Goal: Task Accomplishment & Management: Use online tool/utility

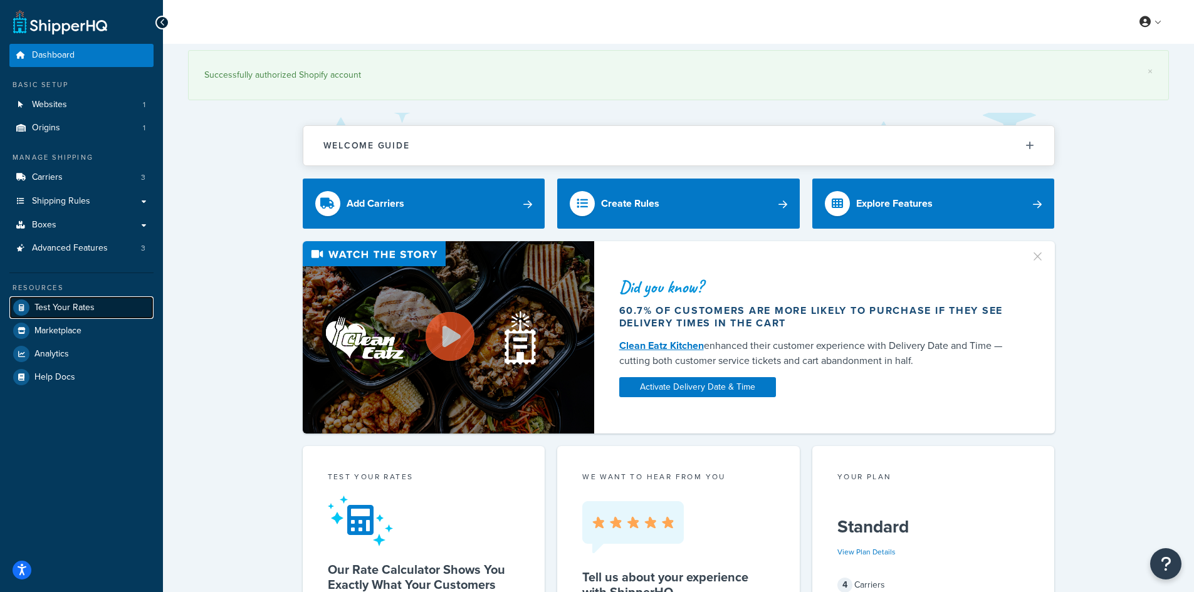
click at [42, 305] on span "Test Your Rates" at bounding box center [64, 308] width 60 height 11
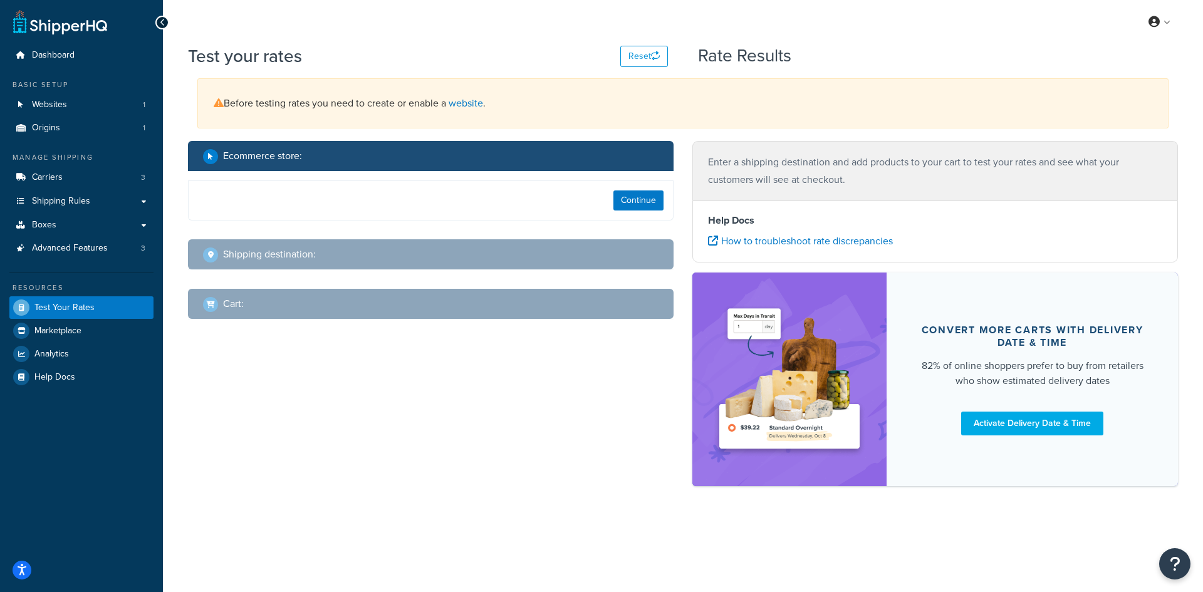
select select "[GEOGRAPHIC_DATA]"
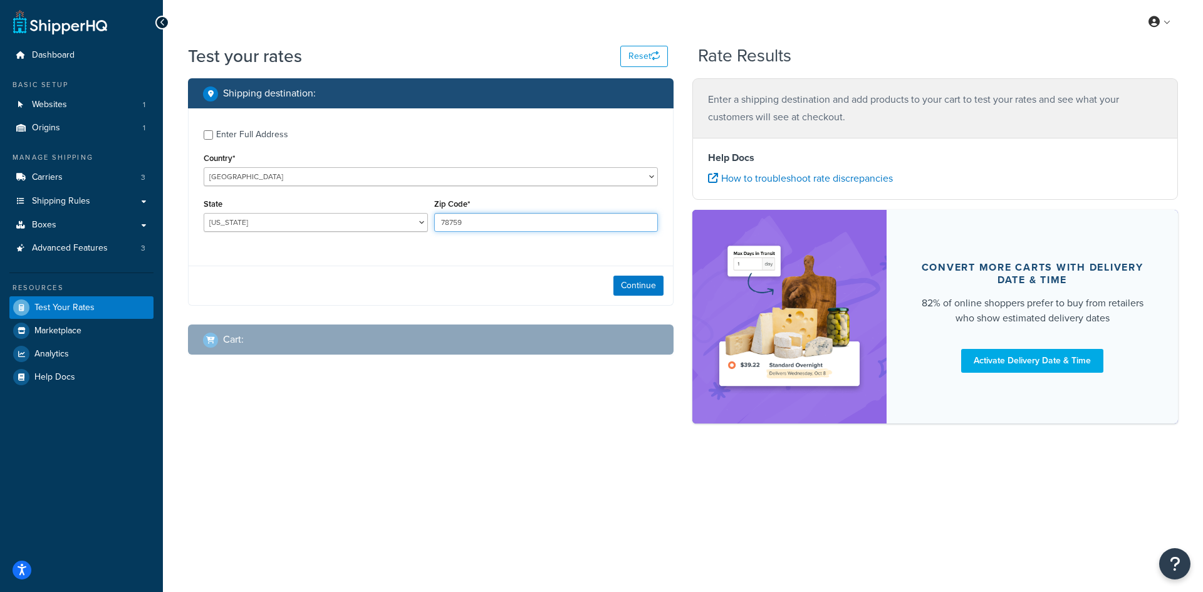
click at [469, 224] on input "78759" at bounding box center [546, 222] width 224 height 19
paste input "47421"
type input "47421"
click at [330, 218] on select "[US_STATE] [US_STATE] [US_STATE] [US_STATE] [US_STATE] Armed Forces Americas Ar…" at bounding box center [316, 222] width 224 height 19
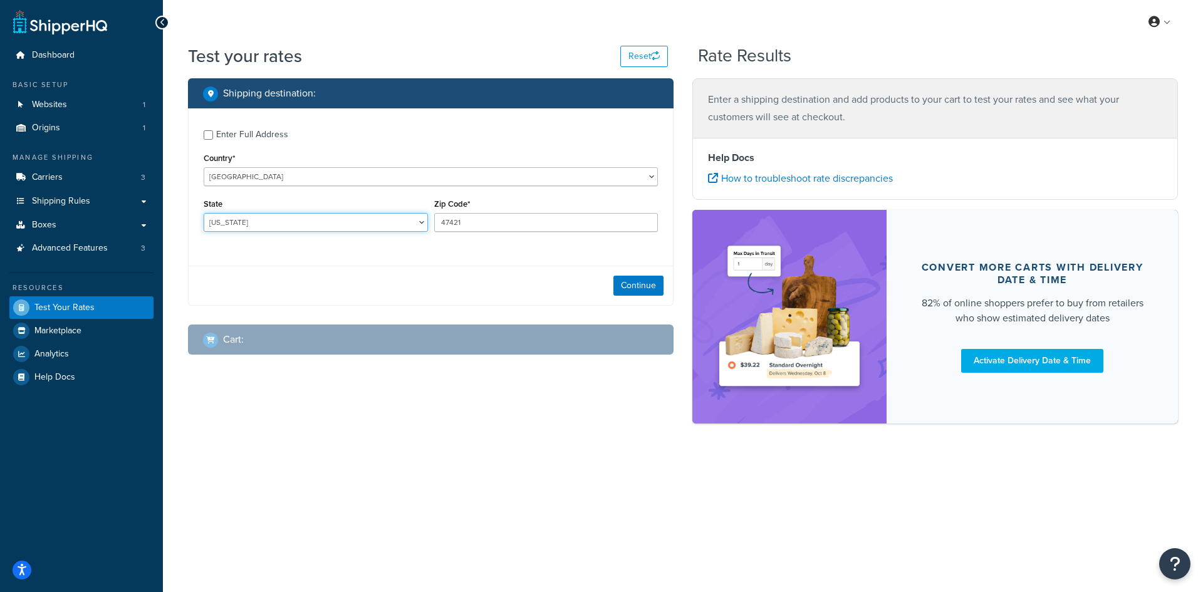
select select "IN"
click at [204, 213] on select "[US_STATE] [US_STATE] [US_STATE] [US_STATE] [US_STATE] Armed Forces Americas Ar…" at bounding box center [316, 222] width 224 height 19
click at [629, 278] on button "Continue" at bounding box center [639, 286] width 50 height 20
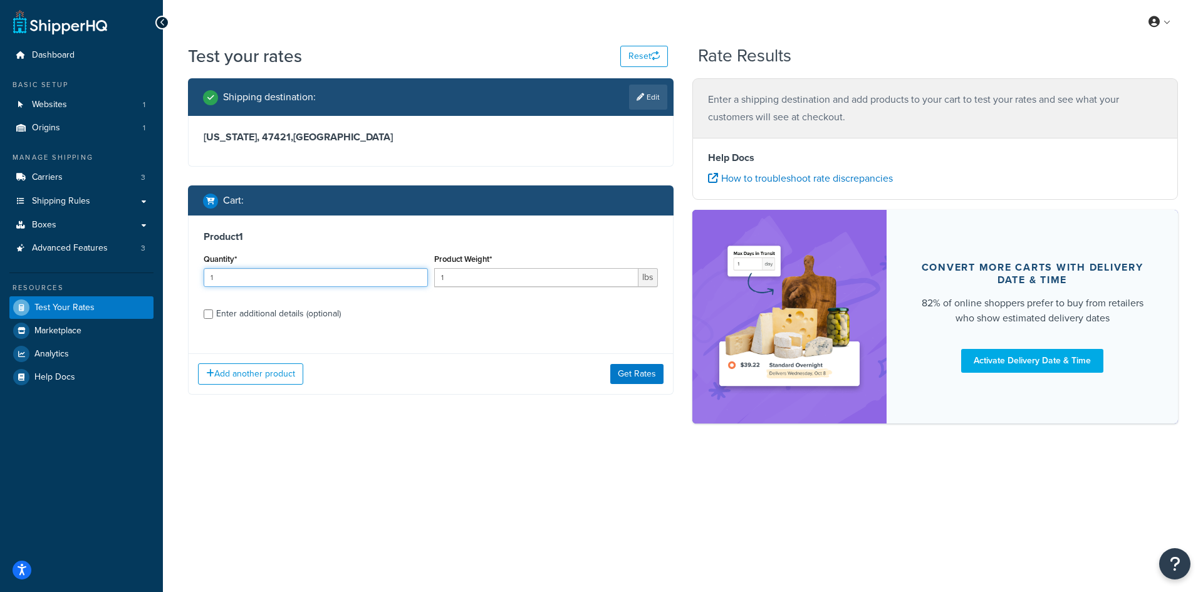
click at [334, 285] on input "1" at bounding box center [316, 277] width 224 height 19
type input "100"
click at [466, 283] on input "1" at bounding box center [536, 277] width 205 height 19
type input "0.36"
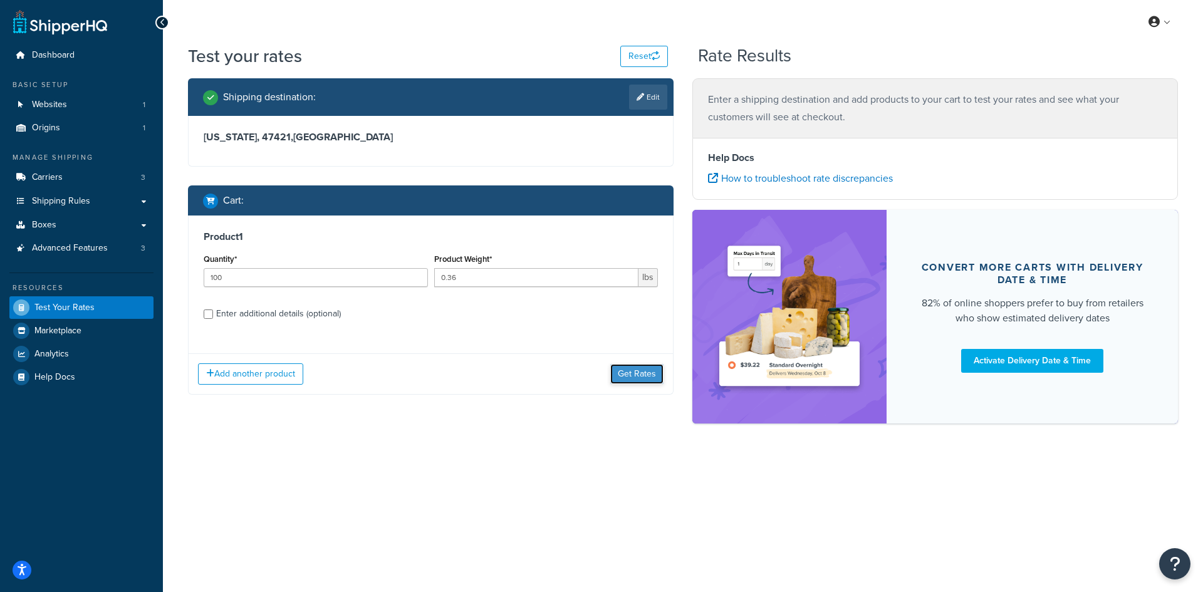
click at [626, 371] on button "Get Rates" at bounding box center [636, 374] width 53 height 20
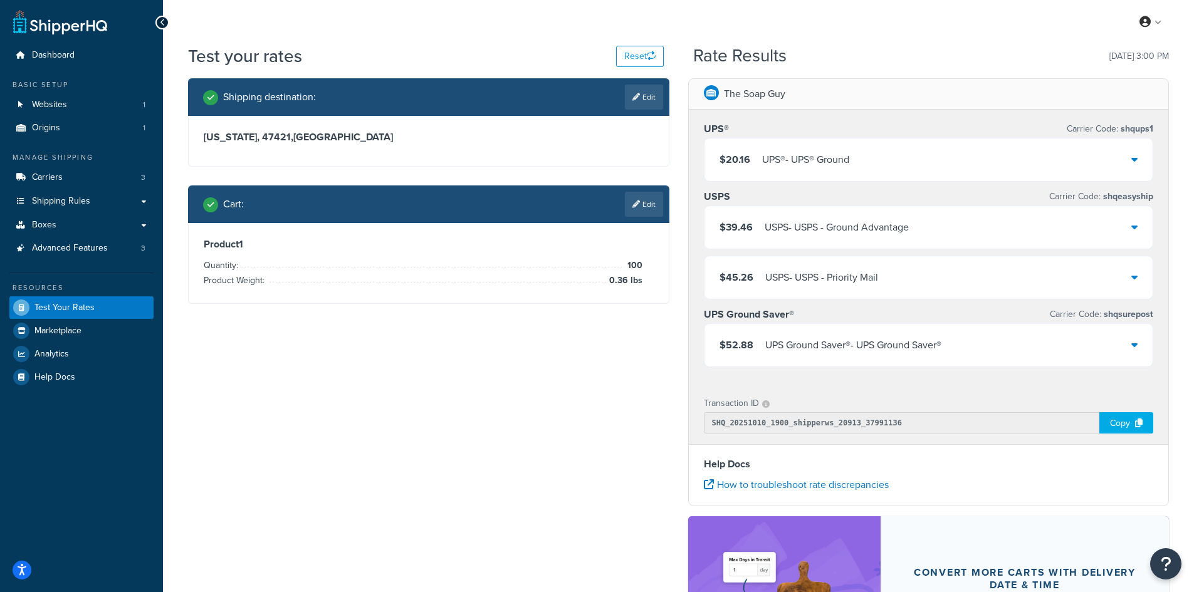
click at [815, 165] on div "UPS® - UPS® Ground" at bounding box center [805, 160] width 87 height 18
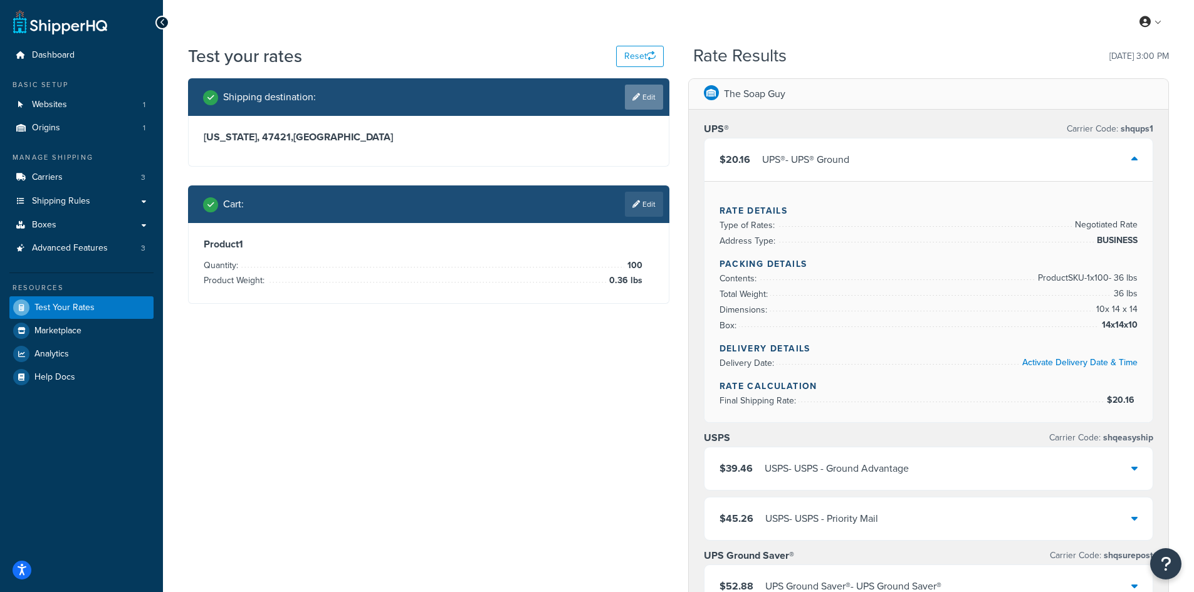
click at [634, 98] on icon at bounding box center [636, 97] width 8 height 8
select select "IN"
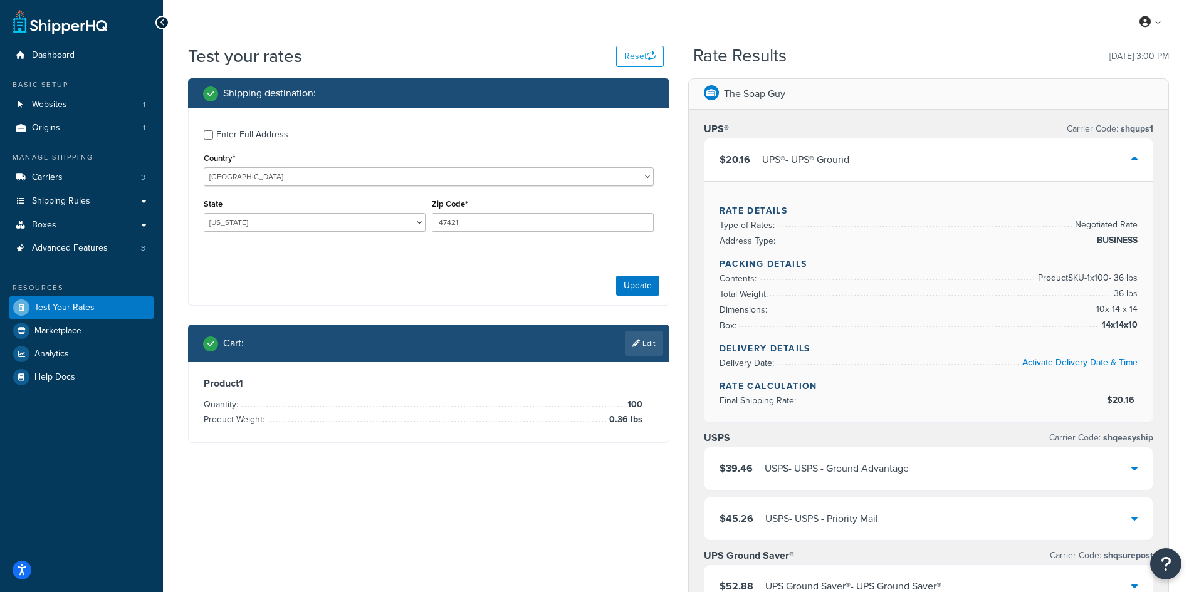
click at [458, 213] on div "Zip Code* 47421" at bounding box center [543, 214] width 222 height 36
click at [458, 227] on input "47421" at bounding box center [543, 222] width 222 height 19
paste input "28786"
type input "28786"
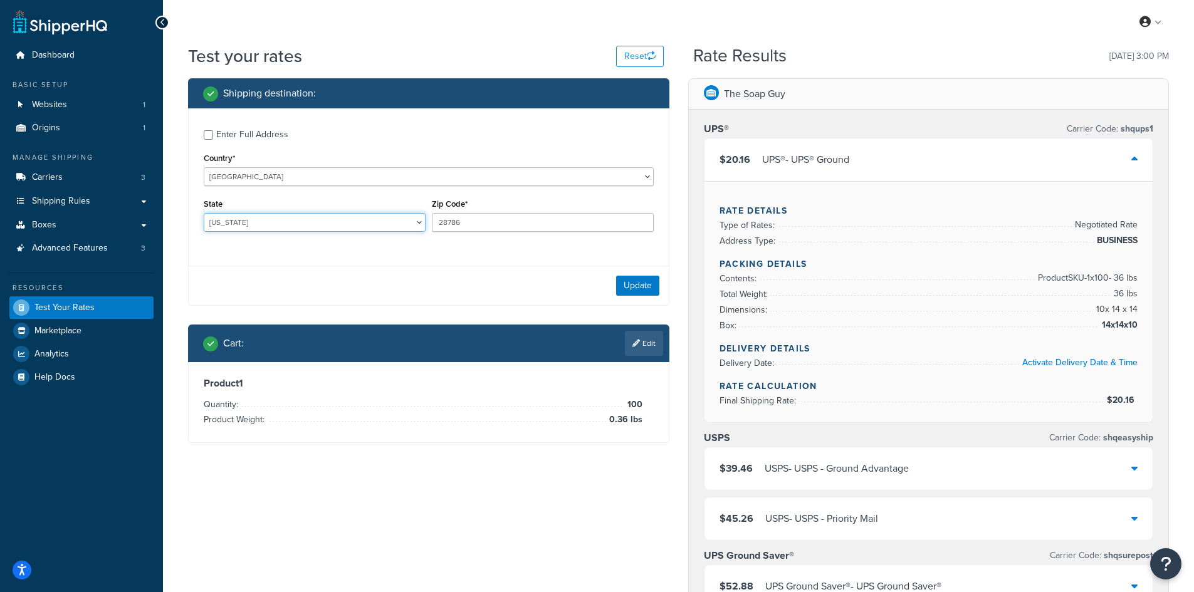
click at [226, 219] on select "[US_STATE] [US_STATE] [US_STATE] [US_STATE] [US_STATE] Armed Forces Americas Ar…" at bounding box center [315, 222] width 222 height 19
select select "NC"
click at [204, 213] on select "[US_STATE] [US_STATE] [US_STATE] [US_STATE] [US_STATE] Armed Forces Americas Ar…" at bounding box center [315, 222] width 222 height 19
click at [636, 290] on button "Update" at bounding box center [637, 286] width 43 height 20
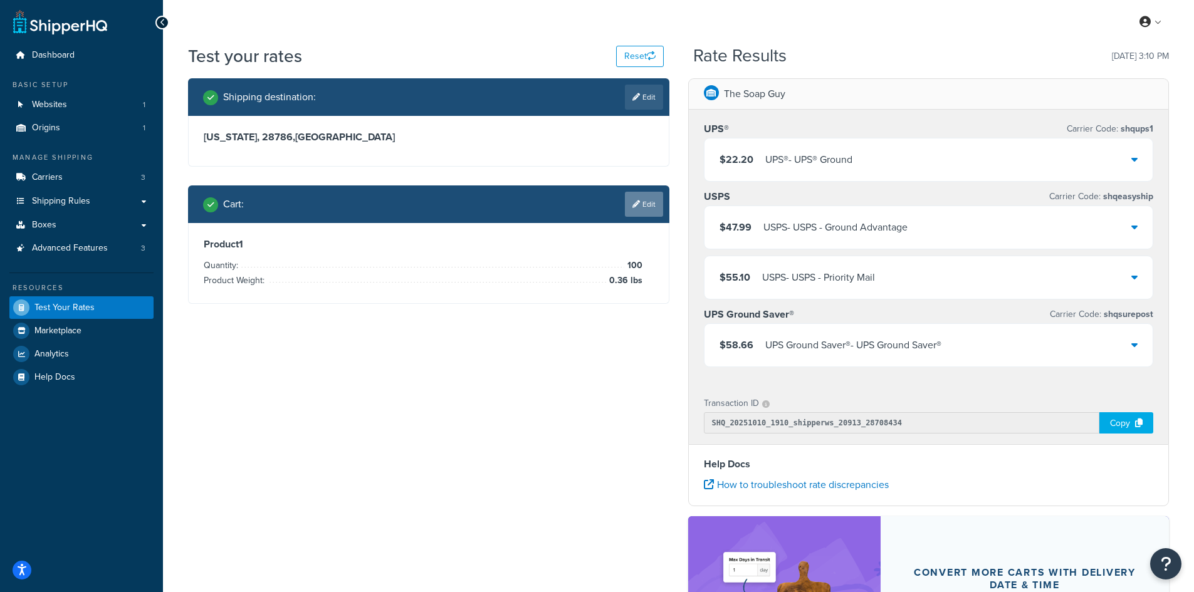
drag, startPoint x: 637, startPoint y: 206, endPoint x: 443, endPoint y: 296, distance: 213.4
click at [637, 205] on icon at bounding box center [636, 205] width 8 height 8
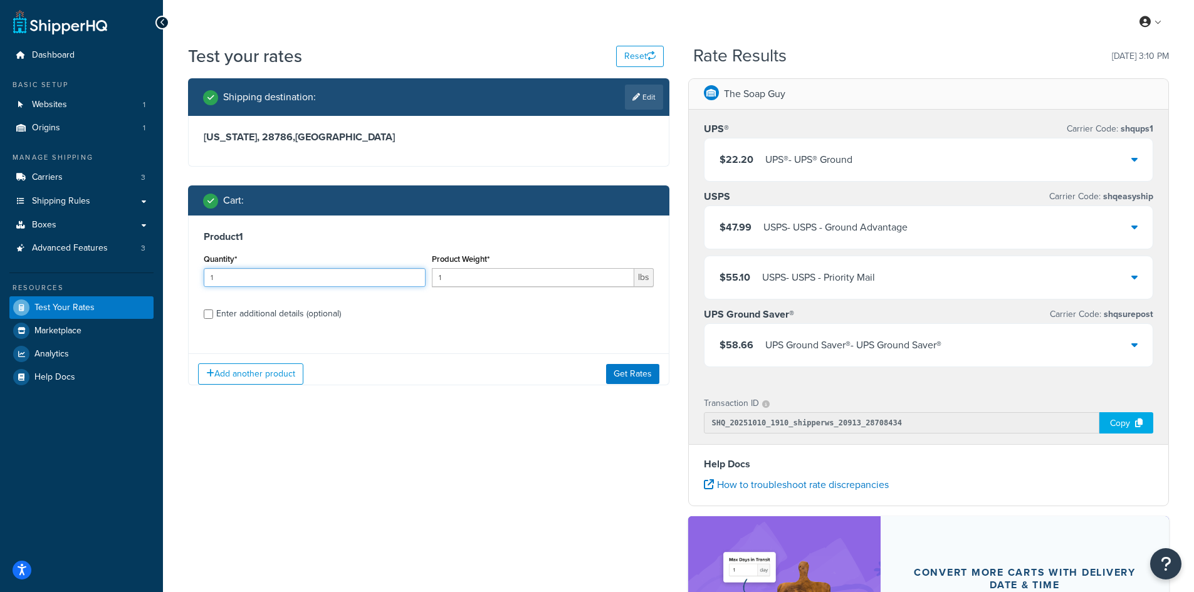
click at [263, 278] on input "1" at bounding box center [315, 277] width 222 height 19
type input "100"
type input "0.36"
drag, startPoint x: 626, startPoint y: 377, endPoint x: 638, endPoint y: 366, distance: 16.0
click at [627, 377] on button "Get Rates" at bounding box center [632, 374] width 53 height 20
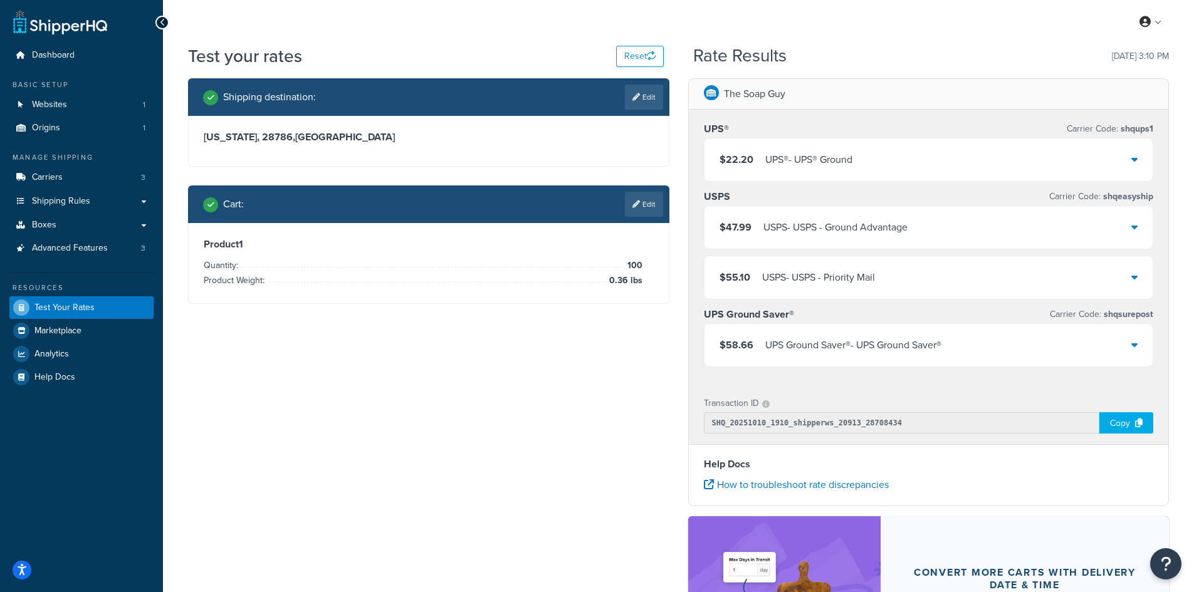
click at [789, 157] on div "UPS® - UPS® Ground" at bounding box center [808, 160] width 87 height 18
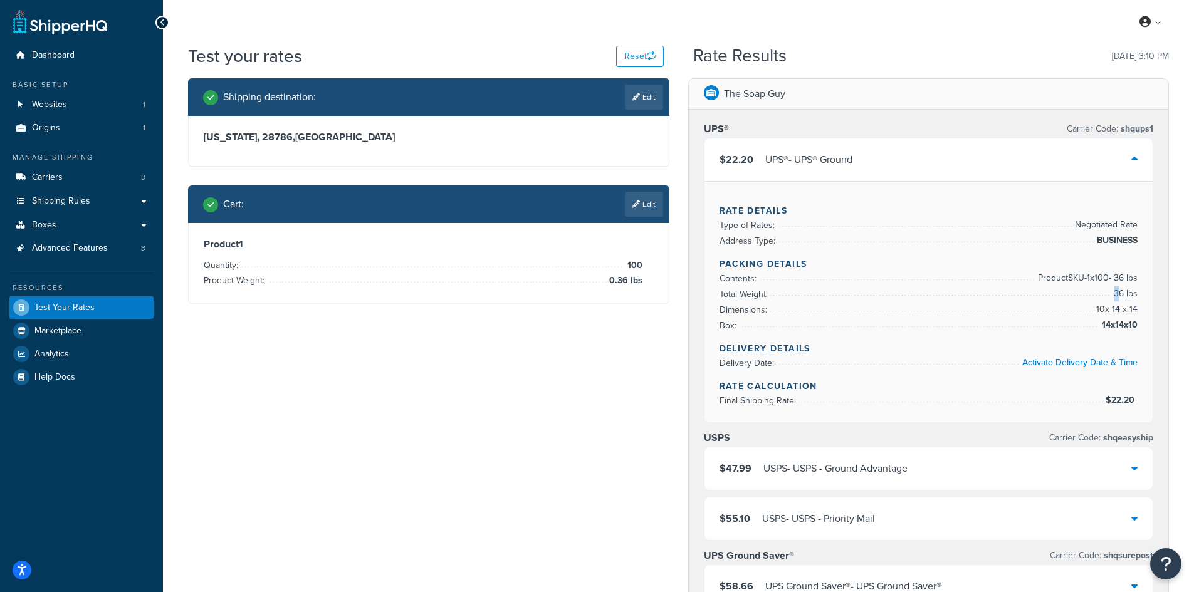
drag, startPoint x: 1118, startPoint y: 298, endPoint x: 1138, endPoint y: 296, distance: 20.1
click at [1138, 296] on div "Rate Details Type of Rates: Negotiated Rate Address Type: BUSINESS Packing Deta…" at bounding box center [929, 301] width 449 height 241
click at [652, 203] on link "Edit" at bounding box center [644, 204] width 38 height 25
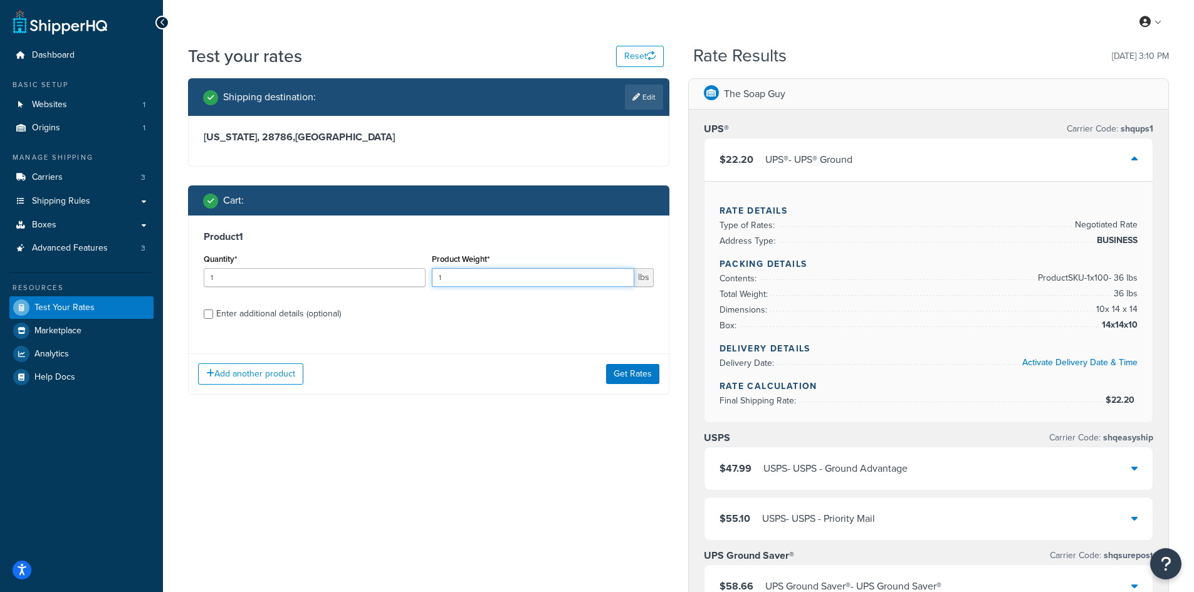
click at [482, 283] on input "1" at bounding box center [533, 277] width 202 height 19
type input "0.20"
click at [350, 275] on input "1" at bounding box center [315, 277] width 222 height 19
type input "100"
click at [622, 374] on button "Get Rates" at bounding box center [632, 374] width 53 height 20
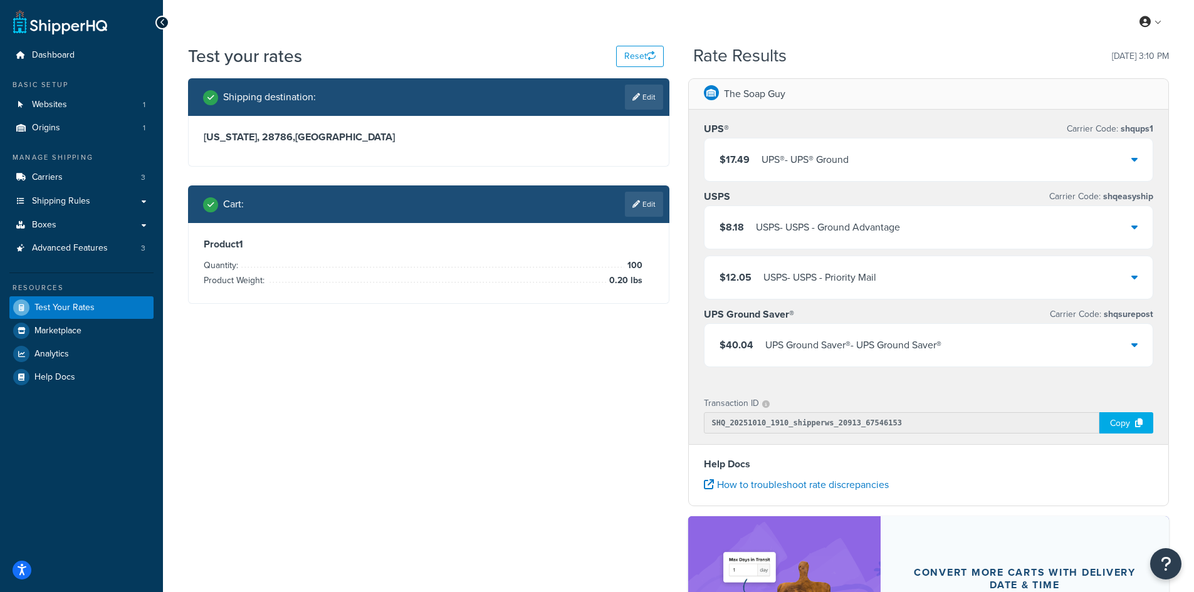
click at [797, 223] on div "USPS - USPS - Ground Advantage" at bounding box center [828, 228] width 144 height 18
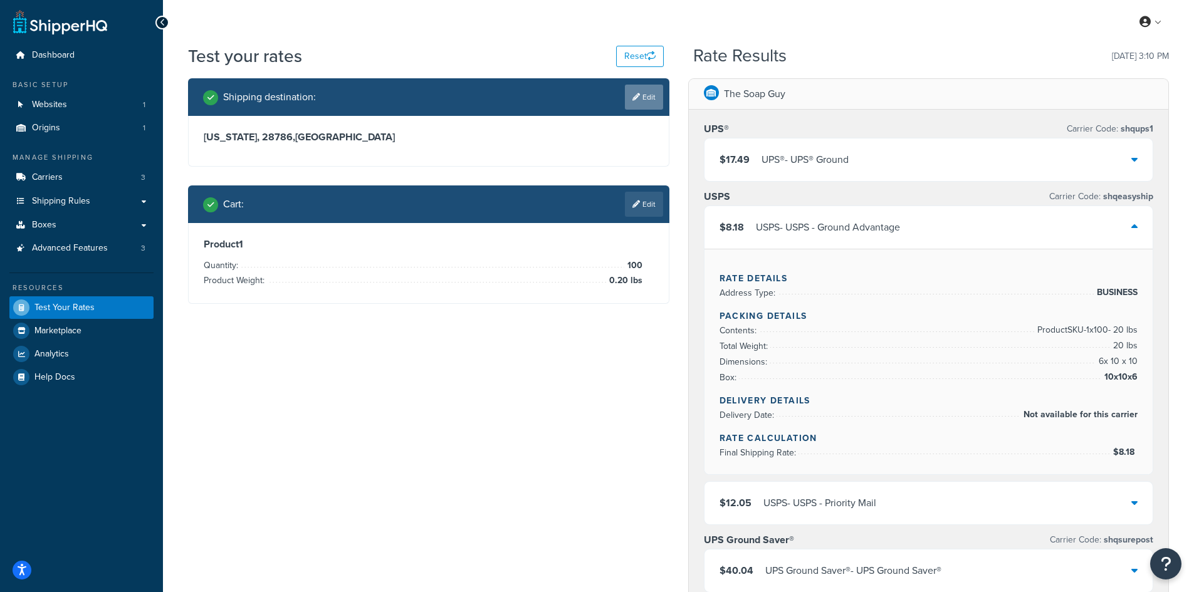
click at [627, 95] on link "Edit" at bounding box center [644, 97] width 38 height 25
select select "NC"
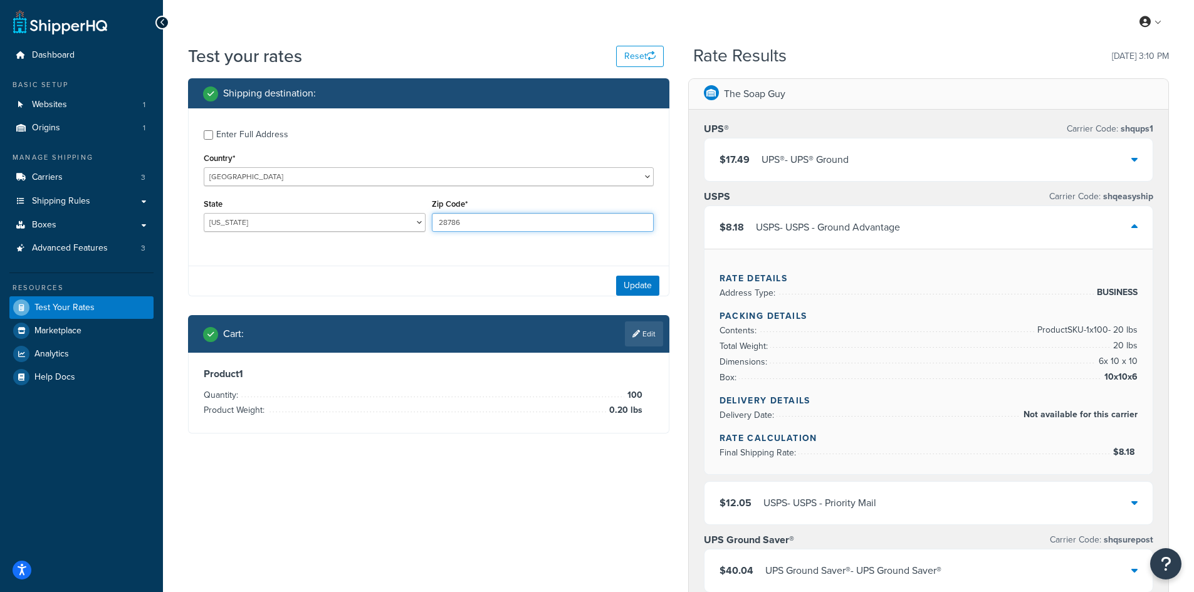
click at [486, 220] on input "28786" at bounding box center [543, 222] width 222 height 19
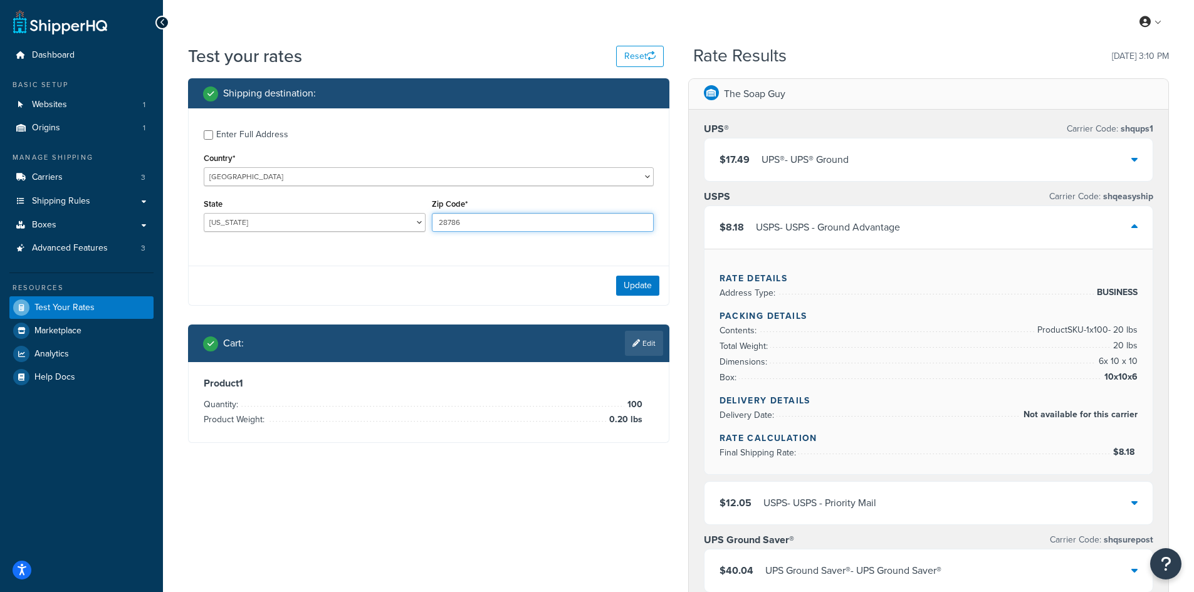
click at [486, 220] on input "28786" at bounding box center [543, 222] width 222 height 19
paste input "87104 [GEOGRAPHIC_DATA]"
type input "87104"
click at [340, 225] on select "[US_STATE] [US_STATE] [US_STATE] [US_STATE] [US_STATE] Armed Forces Americas Ar…" at bounding box center [315, 222] width 222 height 19
select select "NM"
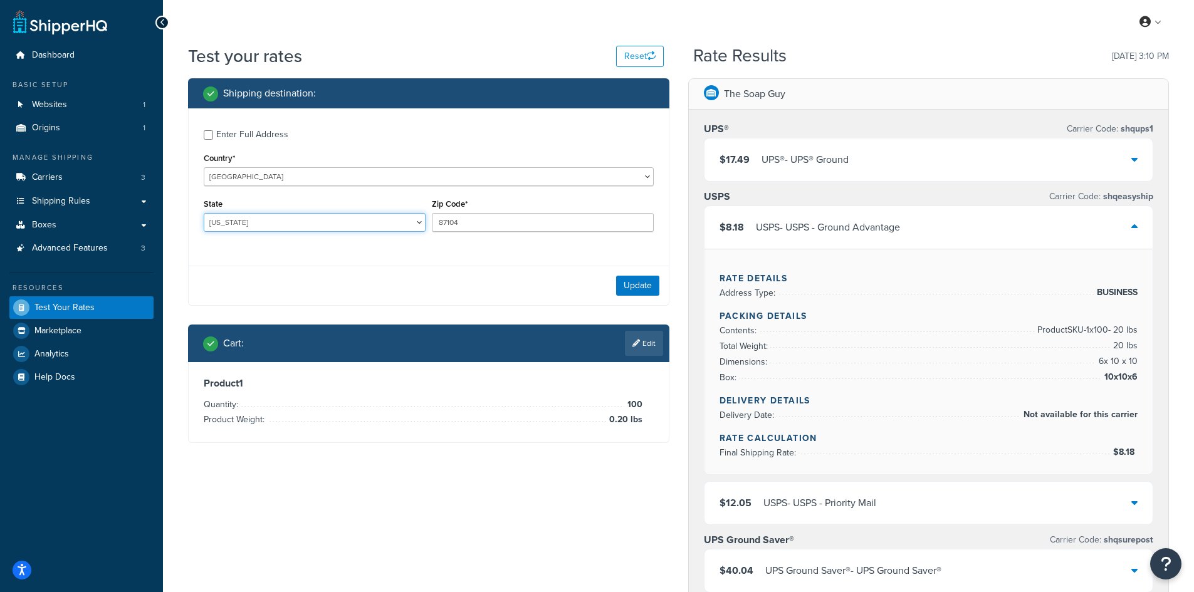
click at [204, 213] on select "[US_STATE] [US_STATE] [US_STATE] [US_STATE] [US_STATE] Armed Forces Americas Ar…" at bounding box center [315, 222] width 222 height 19
click at [630, 285] on button "Update" at bounding box center [637, 286] width 43 height 20
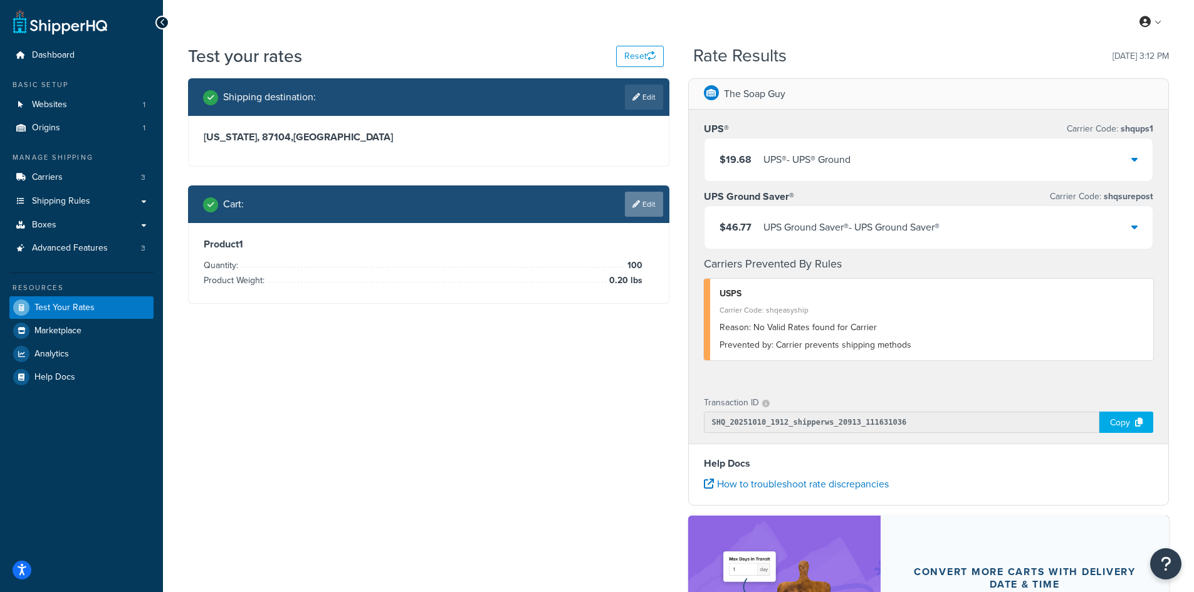
click at [641, 209] on link "Edit" at bounding box center [644, 204] width 38 height 25
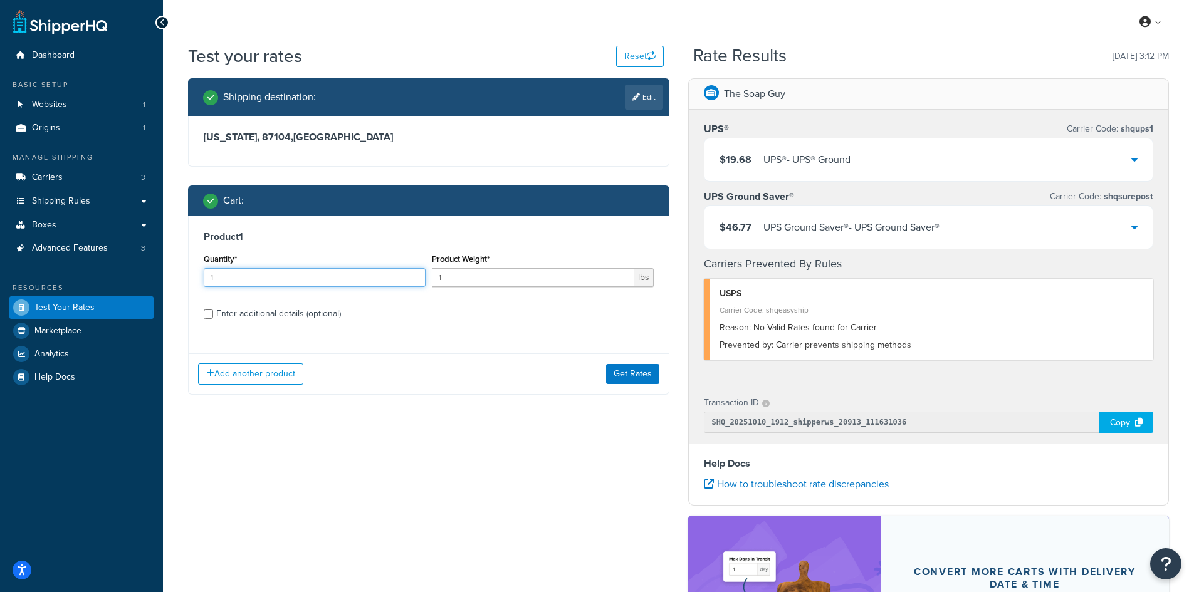
click at [300, 277] on input "1" at bounding box center [315, 277] width 222 height 19
type input "100"
paste input "3.18"
type input "3.18"
click at [618, 373] on button "Get Rates" at bounding box center [632, 374] width 53 height 20
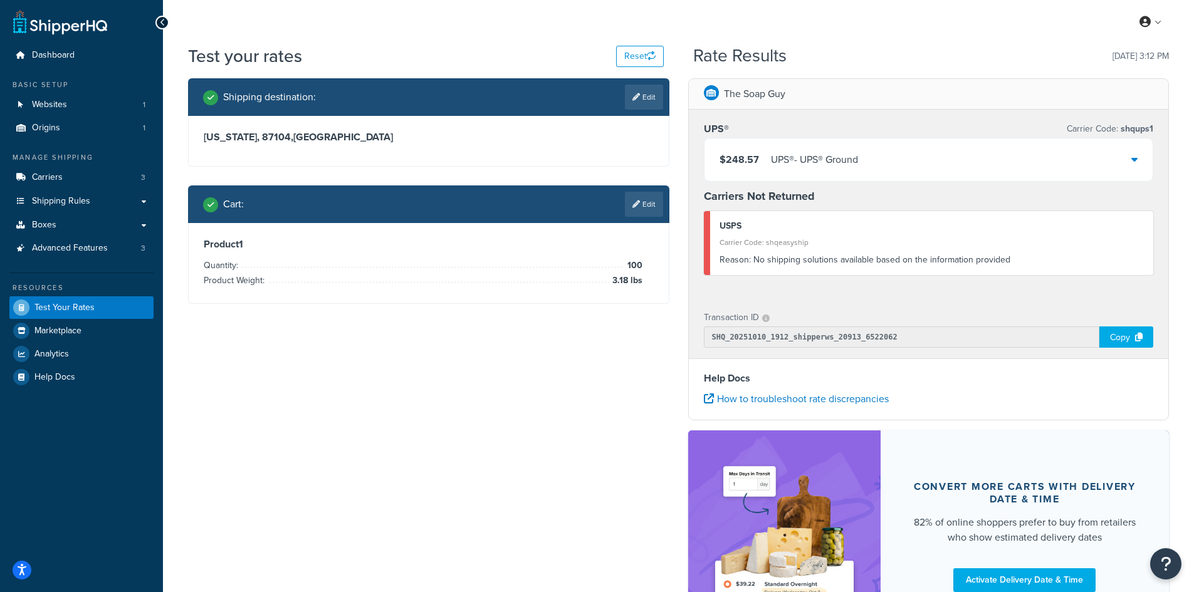
click at [826, 164] on div "UPS® - UPS® Ground" at bounding box center [814, 160] width 87 height 18
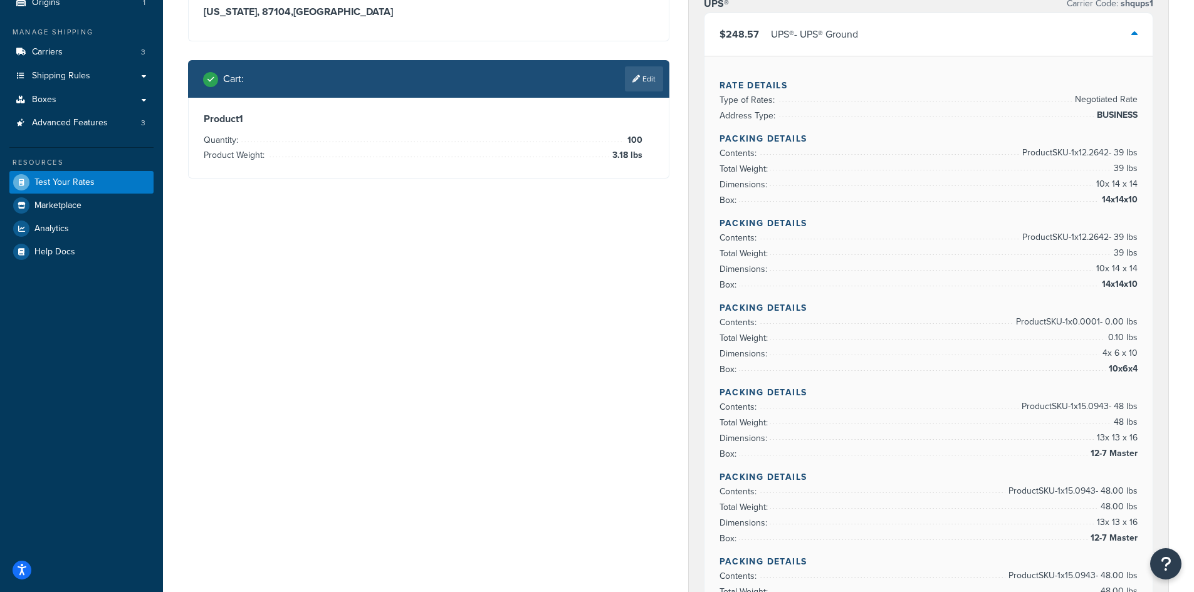
scroll to position [63, 0]
